Goal: Task Accomplishment & Management: Manage account settings

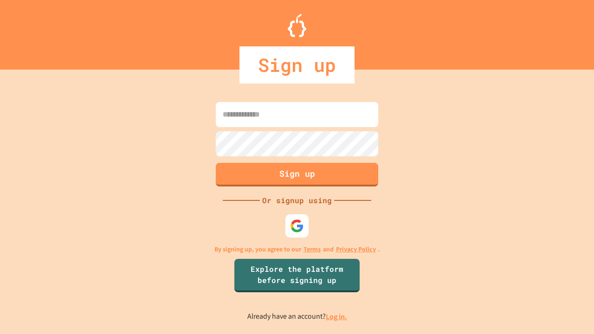
click at [337, 317] on link "Log in." at bounding box center [336, 317] width 21 height 10
